Goal: Browse casually

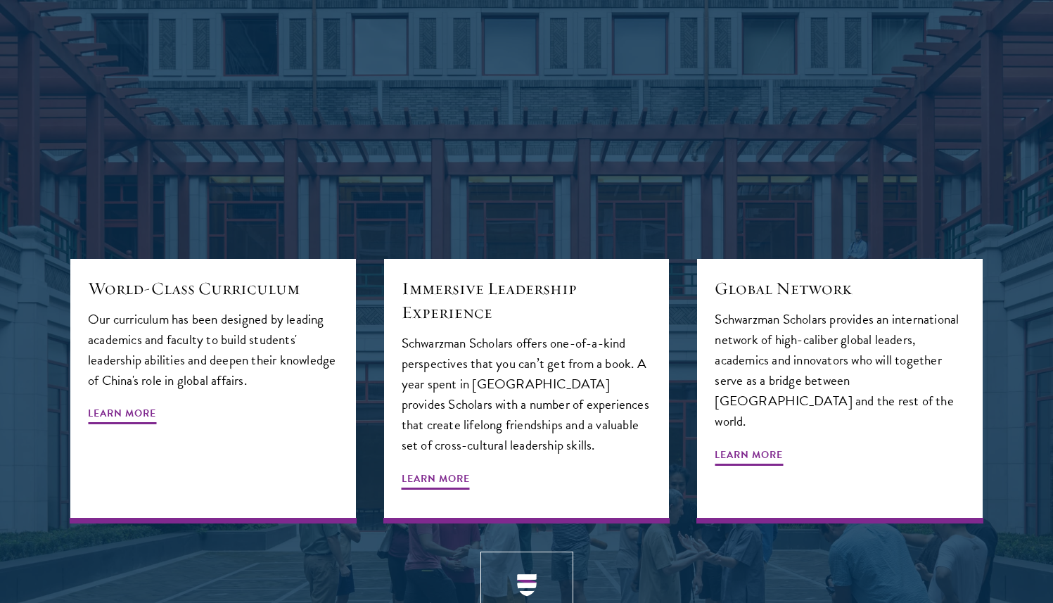
scroll to position [1928, 0]
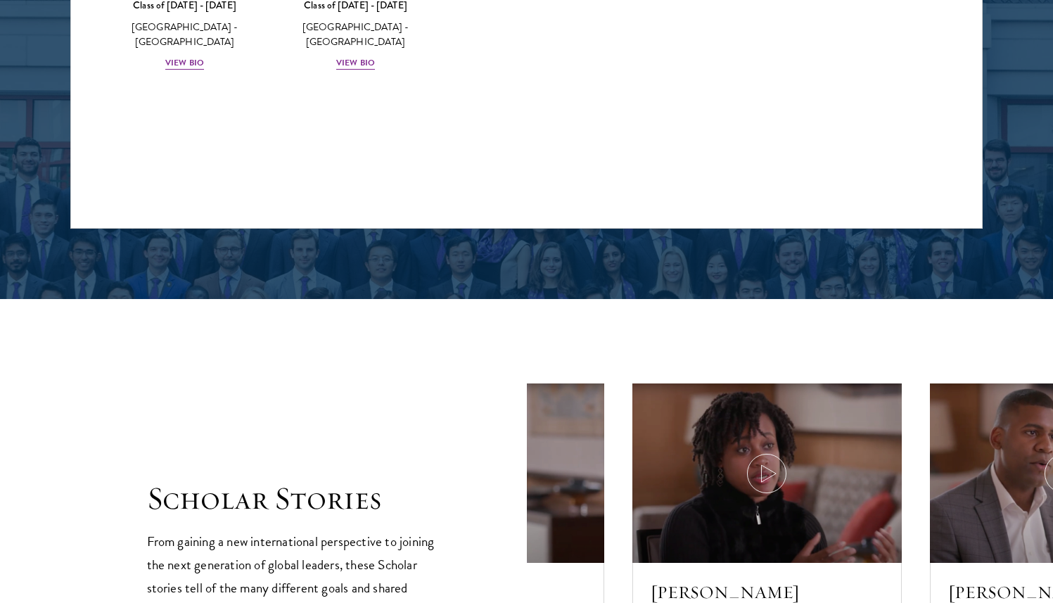
scroll to position [2227, 0]
